Goal: Information Seeking & Learning: Learn about a topic

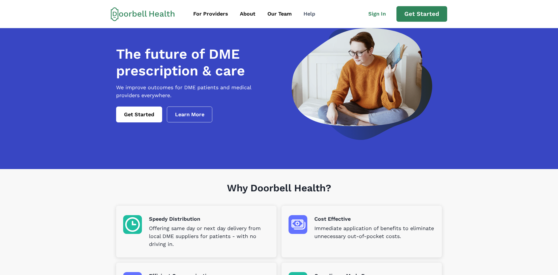
click at [313, 14] on div "Help" at bounding box center [309, 14] width 12 height 8
click at [196, 120] on link "Learn More" at bounding box center [190, 114] width 46 height 16
click at [145, 121] on link "Get Started" at bounding box center [139, 114] width 46 height 16
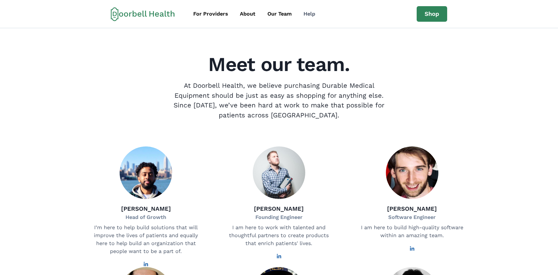
click at [309, 14] on div "Help" at bounding box center [309, 14] width 12 height 8
click at [246, 13] on div "About" at bounding box center [248, 14] width 16 height 8
